Goal: Transaction & Acquisition: Purchase product/service

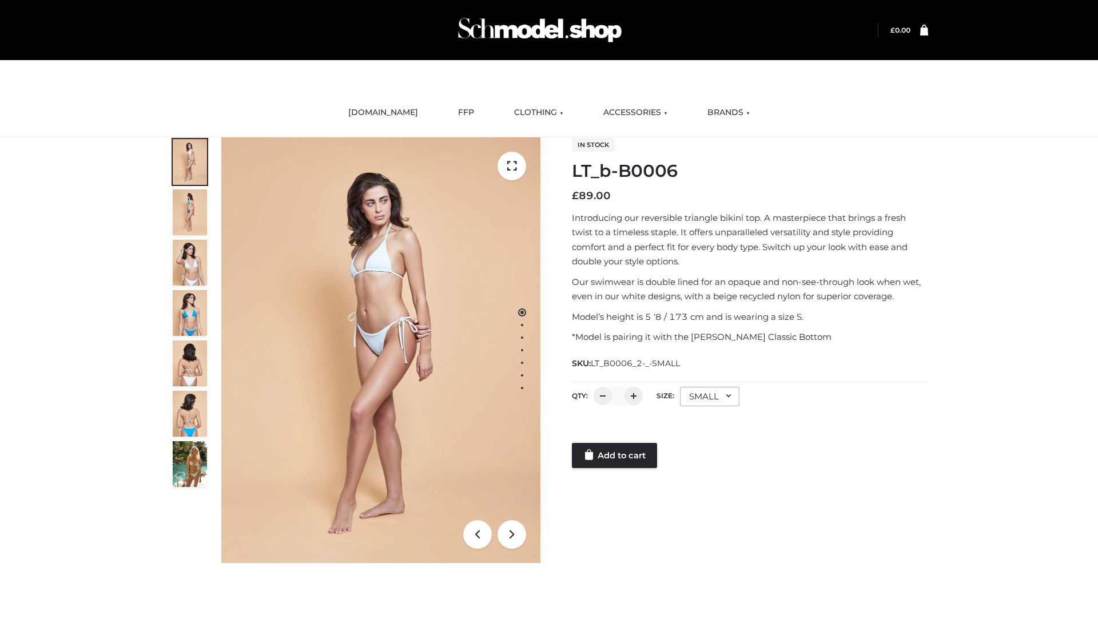
click at [616, 455] on link "Add to cart" at bounding box center [614, 455] width 85 height 25
